Goal: Information Seeking & Learning: Learn about a topic

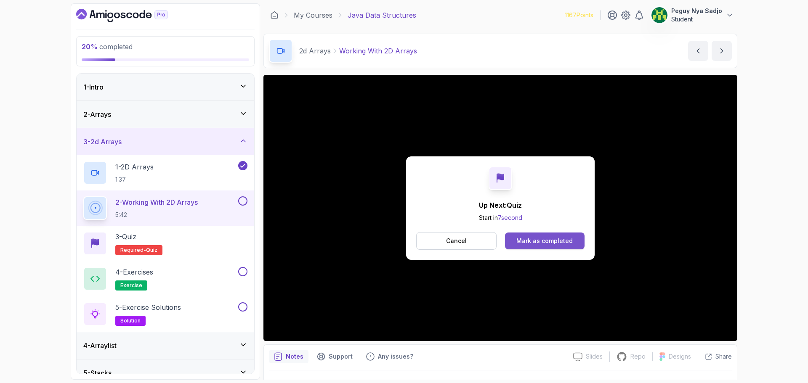
click at [519, 240] on div "Mark as completed" at bounding box center [544, 241] width 56 height 8
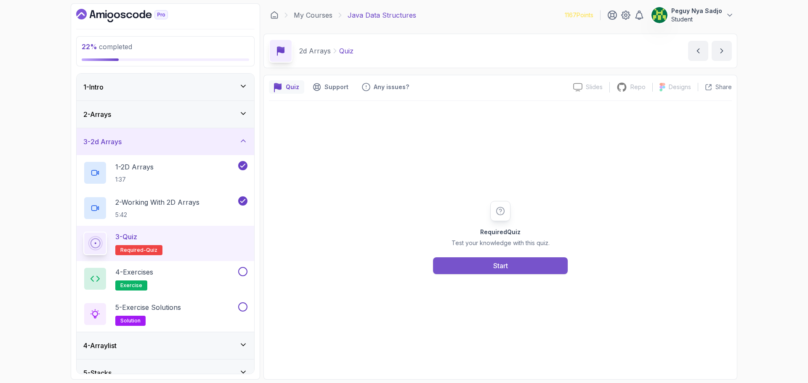
click at [489, 263] on button "Start" at bounding box center [500, 266] width 135 height 17
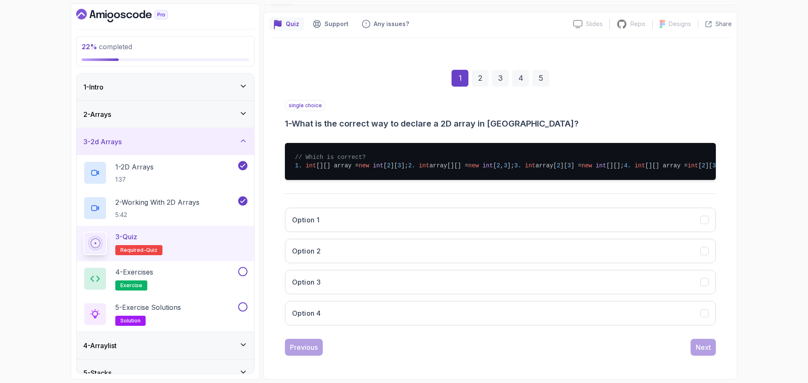
scroll to position [88, 0]
click at [350, 226] on button "Option 1" at bounding box center [500, 220] width 431 height 24
click at [705, 344] on div "Next" at bounding box center [703, 348] width 15 height 10
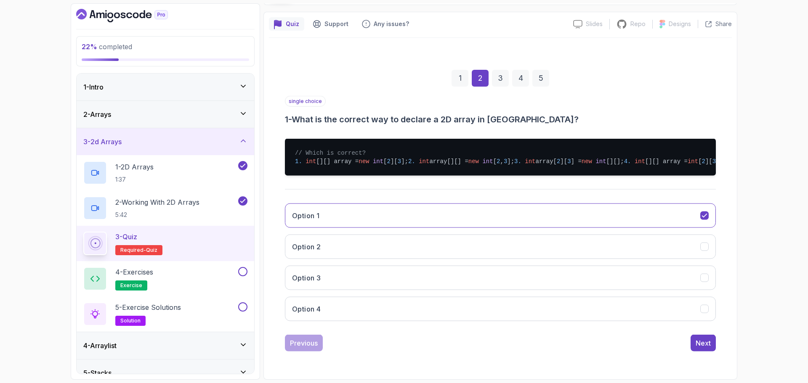
scroll to position [0, 0]
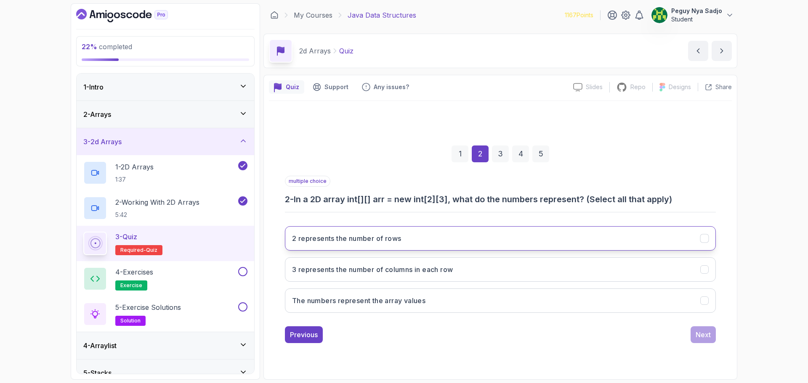
click at [418, 236] on button "2 represents the number of rows" at bounding box center [500, 238] width 431 height 24
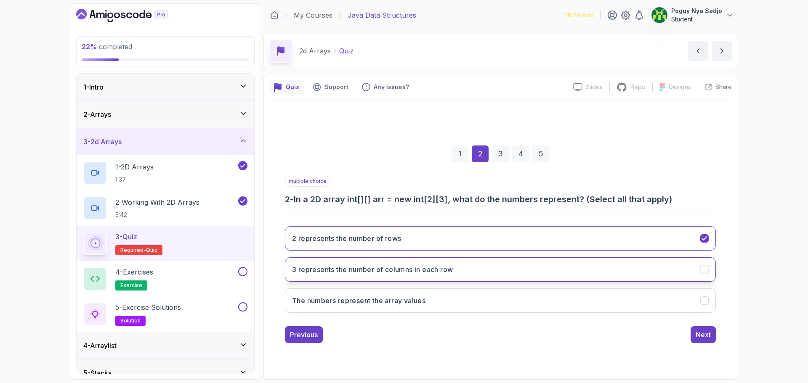
click at [415, 271] on h3 "3 represents the number of columns in each row" at bounding box center [372, 270] width 161 height 10
drag, startPoint x: 704, startPoint y: 339, endPoint x: 519, endPoint y: 327, distance: 185.2
click at [703, 338] on div "Next" at bounding box center [703, 335] width 15 height 10
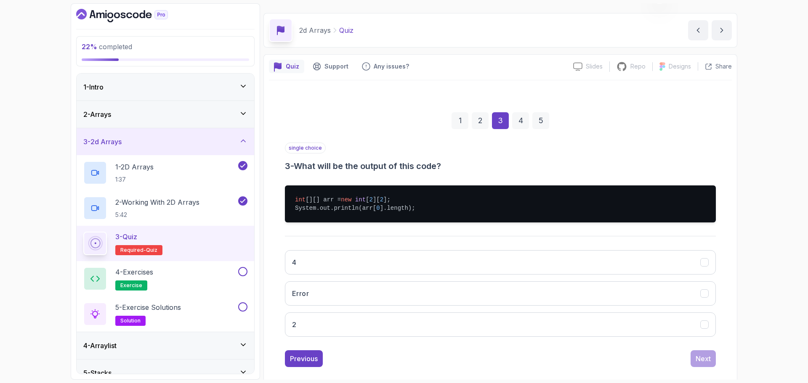
scroll to position [32, 0]
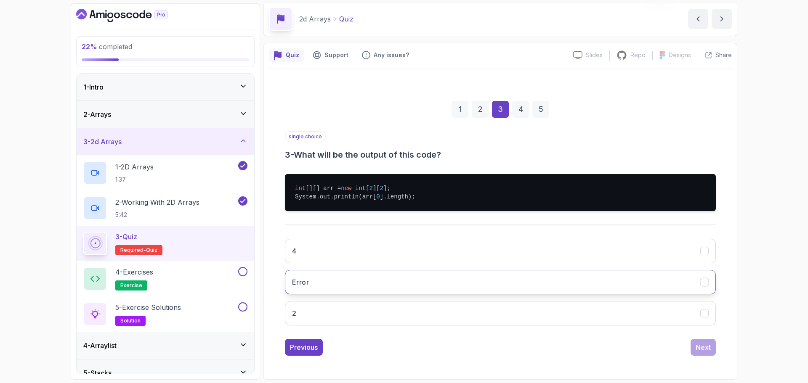
click at [363, 282] on button "Error" at bounding box center [500, 282] width 431 height 24
click at [702, 349] on div "Next" at bounding box center [703, 348] width 15 height 10
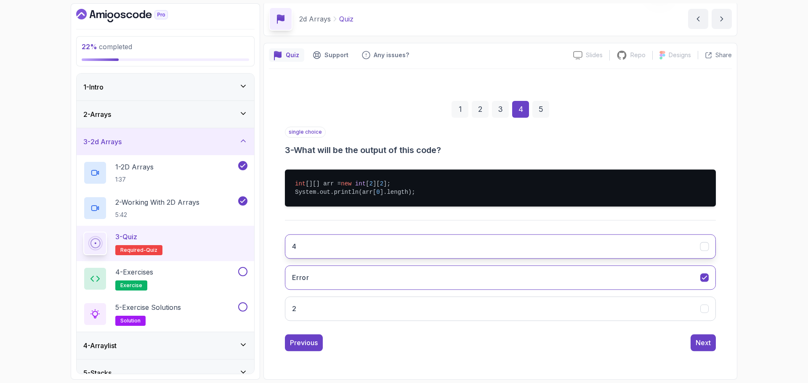
scroll to position [6, 0]
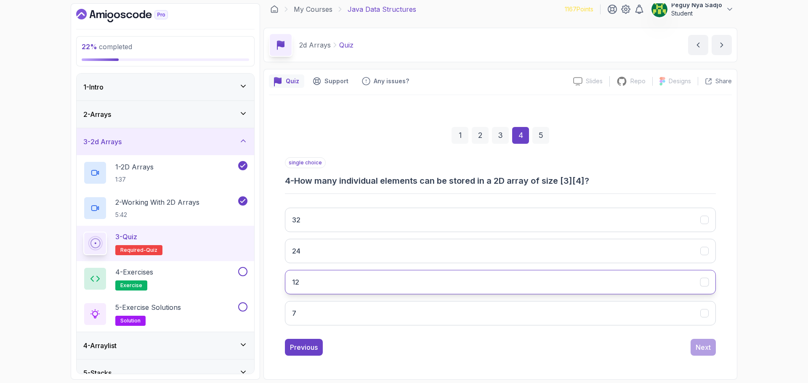
drag, startPoint x: 362, startPoint y: 280, endPoint x: 373, endPoint y: 286, distance: 13.4
click at [362, 280] on button "12" at bounding box center [500, 282] width 431 height 24
drag, startPoint x: 700, startPoint y: 346, endPoint x: 624, endPoint y: 336, distance: 77.3
click at [696, 344] on div "Next" at bounding box center [703, 348] width 15 height 10
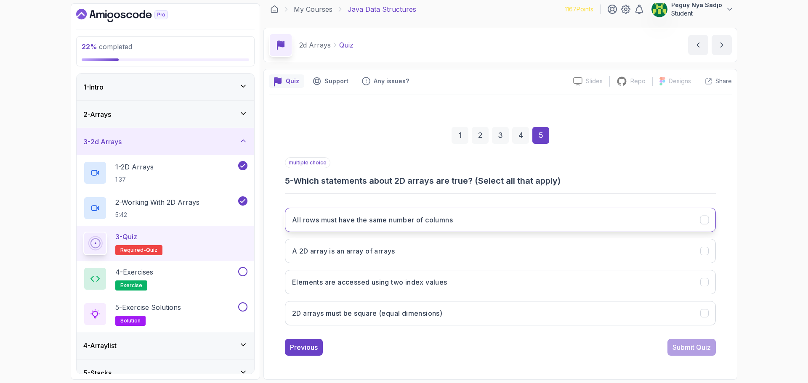
click at [357, 223] on h3 "All rows must have the same number of columns" at bounding box center [372, 220] width 161 height 10
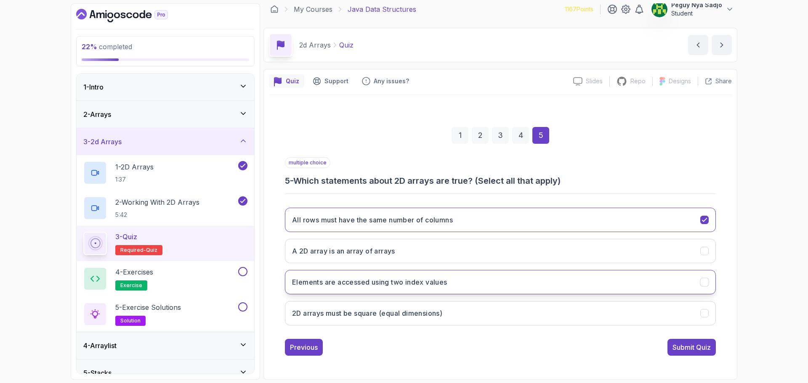
click at [357, 279] on h3 "Elements are accessed using two index values" at bounding box center [369, 282] width 155 height 10
click at [686, 338] on div "multiple choice 5 - Which statements about 2D arrays are true? (Select all that…" at bounding box center [500, 256] width 431 height 199
drag, startPoint x: 685, startPoint y: 348, endPoint x: 670, endPoint y: 345, distance: 15.4
click at [682, 347] on div "Submit Quiz" at bounding box center [692, 348] width 38 height 10
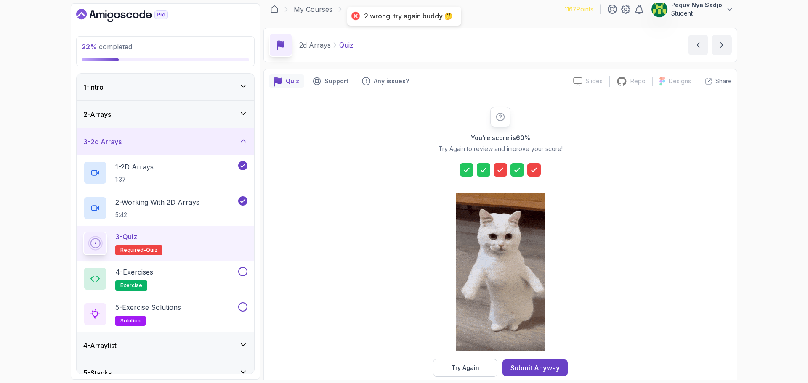
click at [476, 366] on div "Try Again" at bounding box center [466, 368] width 28 height 8
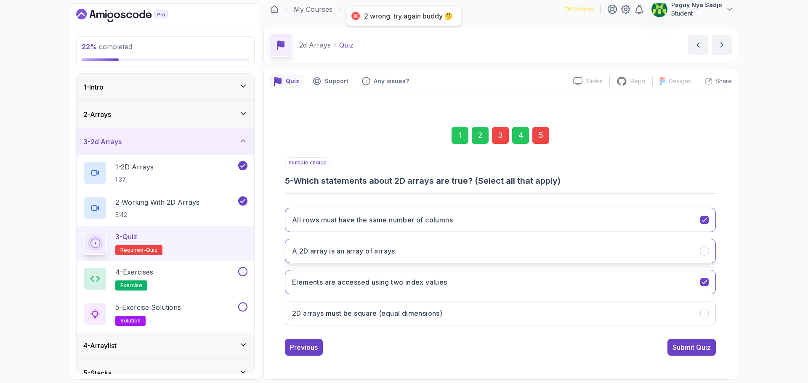
click at [696, 245] on button "A 2D array is an array of arrays" at bounding box center [500, 251] width 431 height 24
click at [683, 349] on div "Submit Quiz" at bounding box center [692, 348] width 38 height 10
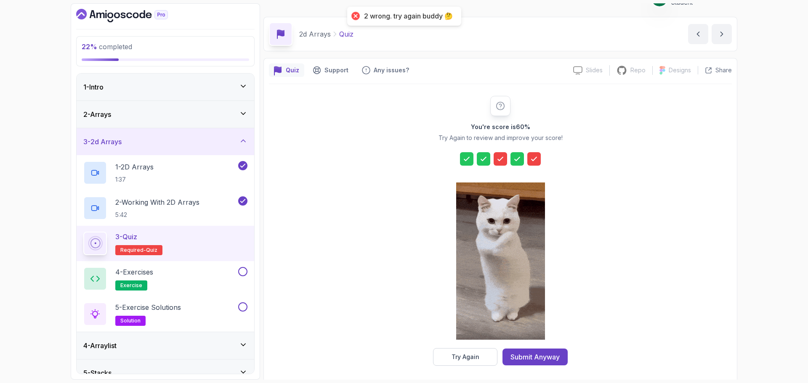
scroll to position [20, 0]
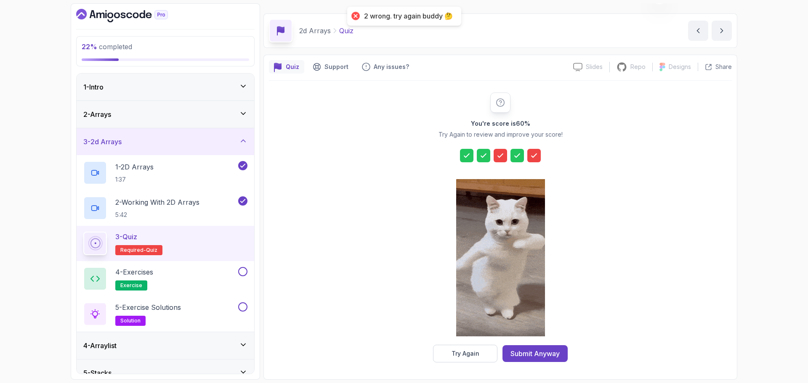
click at [547, 354] on div "Submit Anyway" at bounding box center [535, 354] width 49 height 10
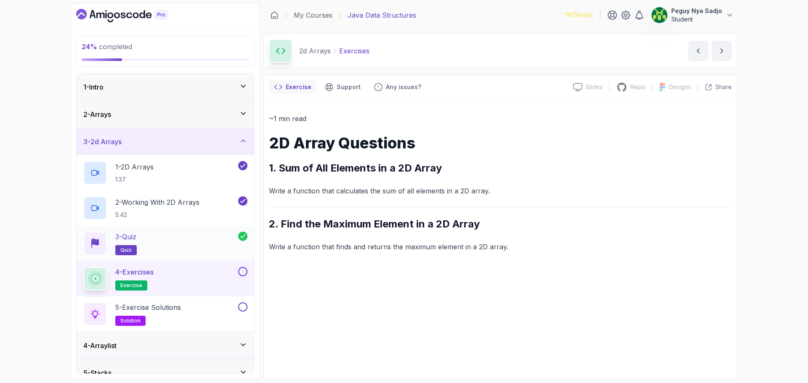
click at [163, 246] on div "3 - Quiz quiz" at bounding box center [160, 244] width 155 height 24
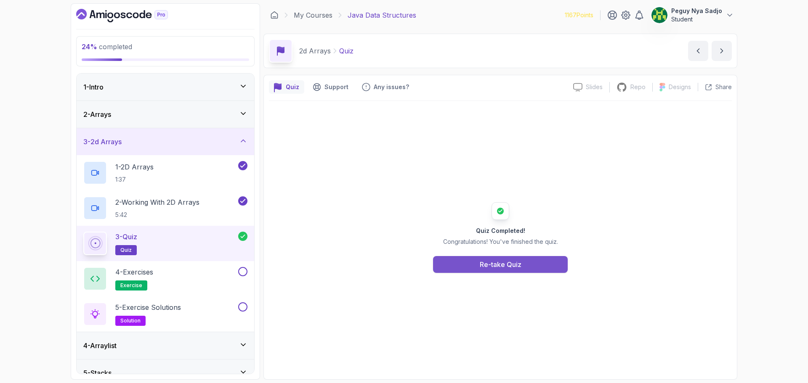
click at [492, 258] on button "Re-take Quiz" at bounding box center [500, 264] width 135 height 17
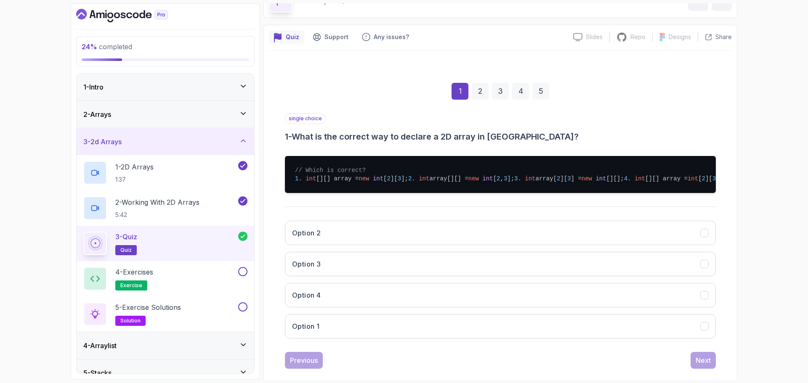
scroll to position [88, 0]
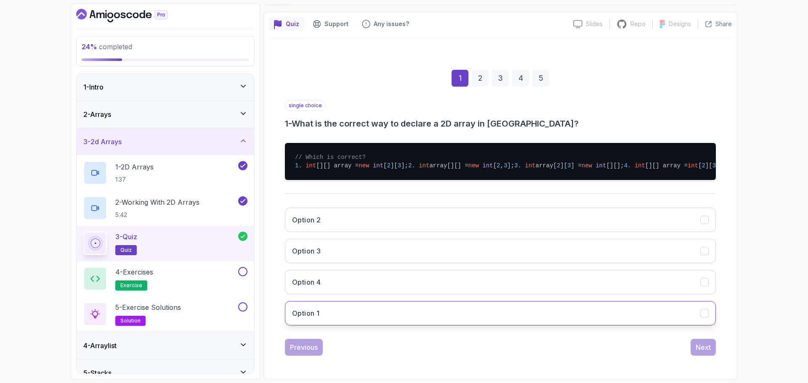
click at [484, 306] on button "Option 1" at bounding box center [500, 313] width 431 height 24
click at [704, 346] on div "Next" at bounding box center [703, 348] width 15 height 10
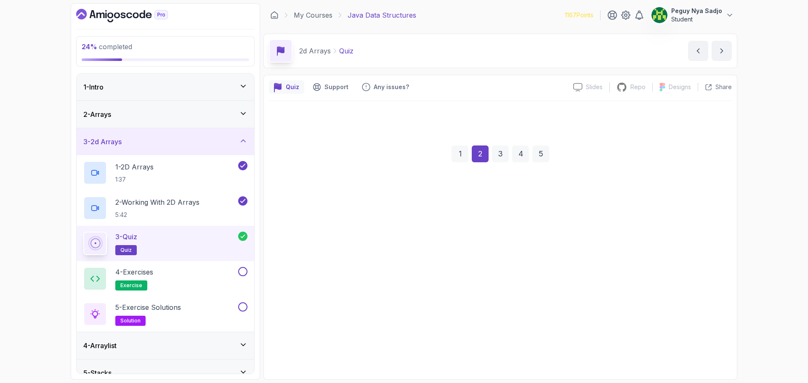
scroll to position [0, 0]
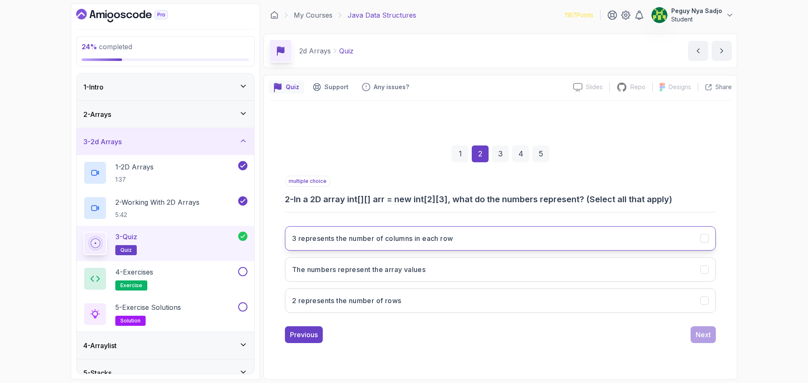
click at [525, 232] on button "3 represents the number of columns in each row" at bounding box center [500, 238] width 431 height 24
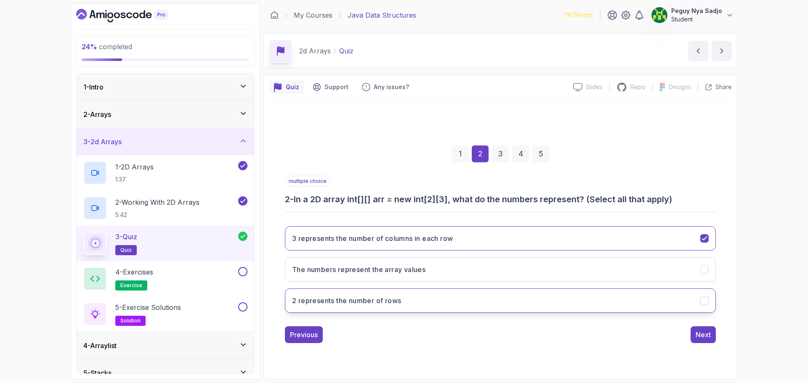
click at [468, 293] on button "2 represents the number of rows" at bounding box center [500, 301] width 431 height 24
click at [706, 339] on div "Next" at bounding box center [703, 335] width 15 height 10
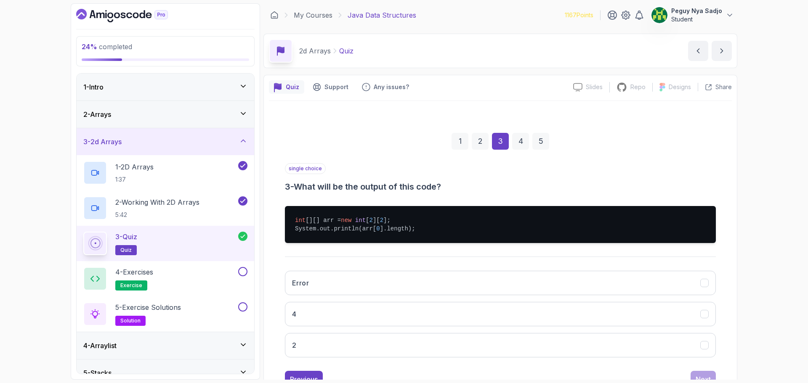
scroll to position [32, 0]
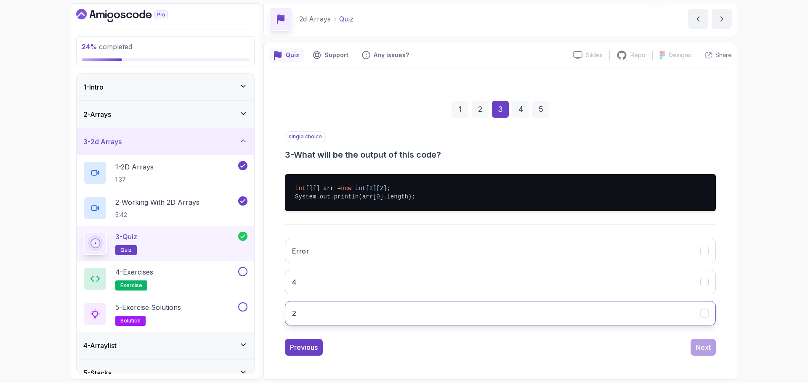
drag, startPoint x: 560, startPoint y: 317, endPoint x: 564, endPoint y: 324, distance: 8.9
click at [559, 317] on button "2" at bounding box center [500, 313] width 431 height 24
click at [707, 349] on div "Next" at bounding box center [703, 348] width 15 height 10
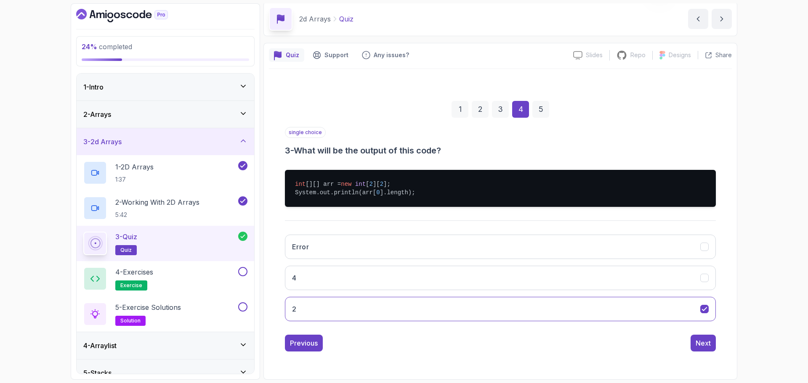
scroll to position [6, 0]
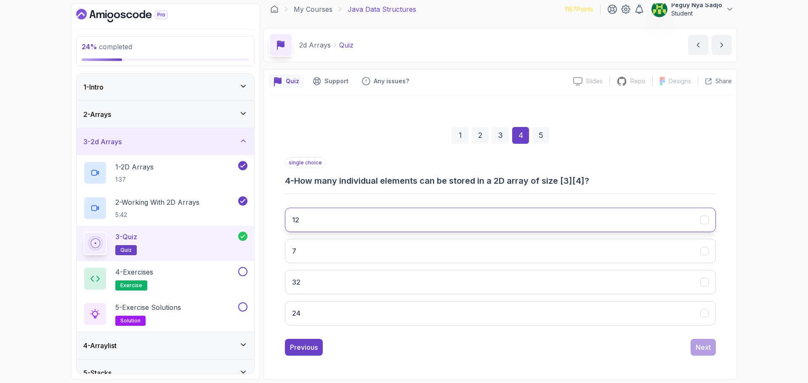
click at [348, 221] on button "12" at bounding box center [500, 220] width 431 height 24
click at [706, 349] on div "Next" at bounding box center [703, 348] width 15 height 10
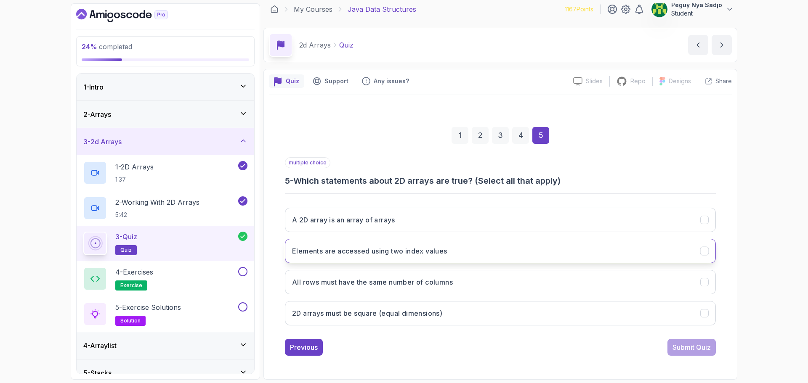
click at [351, 250] on h3 "Elements are accessed using two index values" at bounding box center [369, 251] width 155 height 10
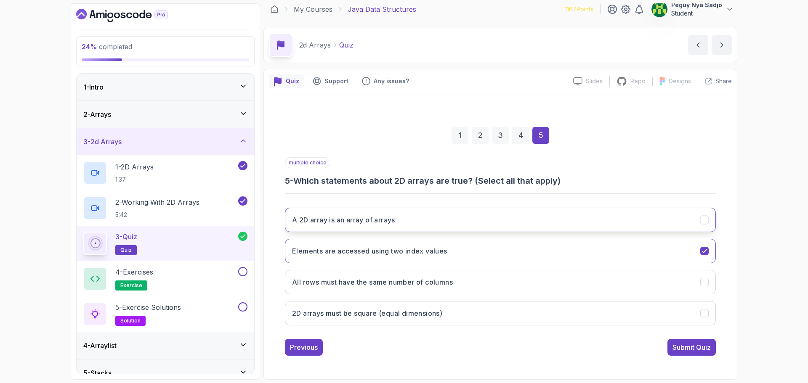
click at [398, 212] on button "A 2D array is an array of arrays" at bounding box center [500, 220] width 431 height 24
click at [689, 344] on div "Submit Quiz" at bounding box center [692, 348] width 38 height 10
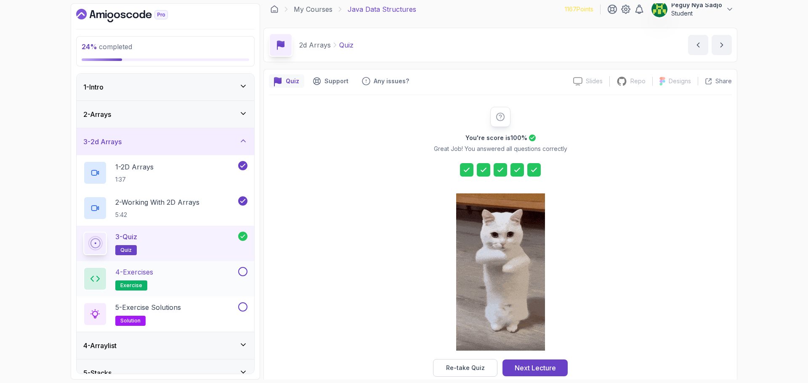
click at [149, 279] on h2 "4 - Exercises exercise" at bounding box center [134, 279] width 38 height 24
